Goal: Task Accomplishment & Management: Manage account settings

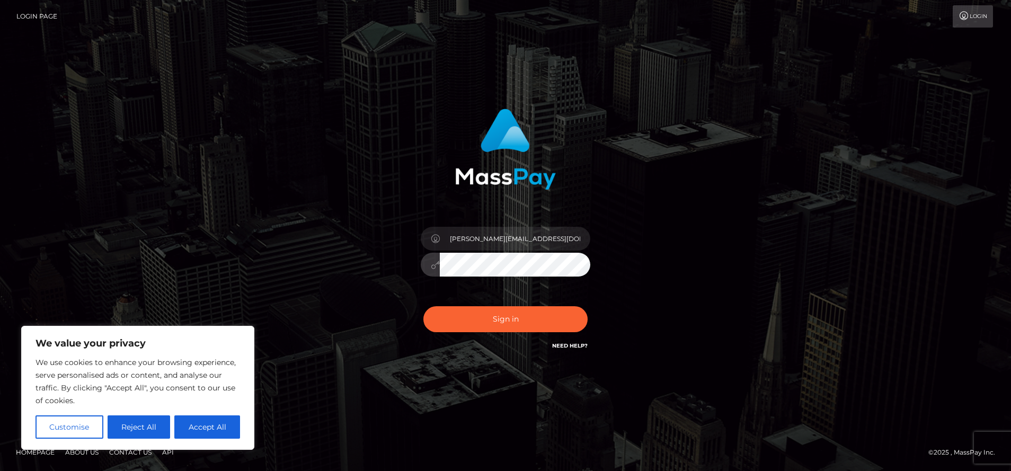
click at [423, 306] on button "Sign in" at bounding box center [505, 319] width 164 height 26
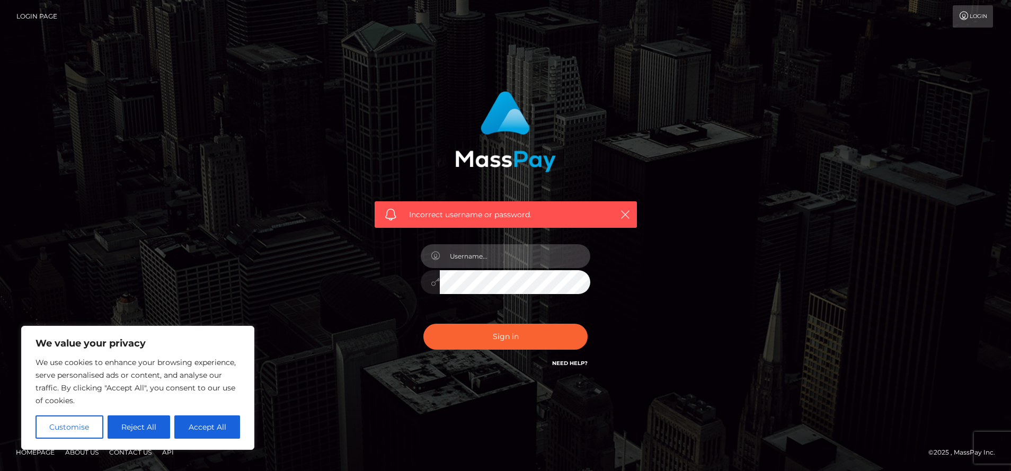
click at [480, 261] on input "text" at bounding box center [515, 256] width 150 height 24
paste input "[PERSON_NAME][EMAIL_ADDRESS][DOMAIN_NAME]"
type input "[PERSON_NAME][EMAIL_ADDRESS][DOMAIN_NAME]"
click at [423, 324] on button "Sign in" at bounding box center [505, 337] width 164 height 26
